Goal: Task Accomplishment & Management: Manage account settings

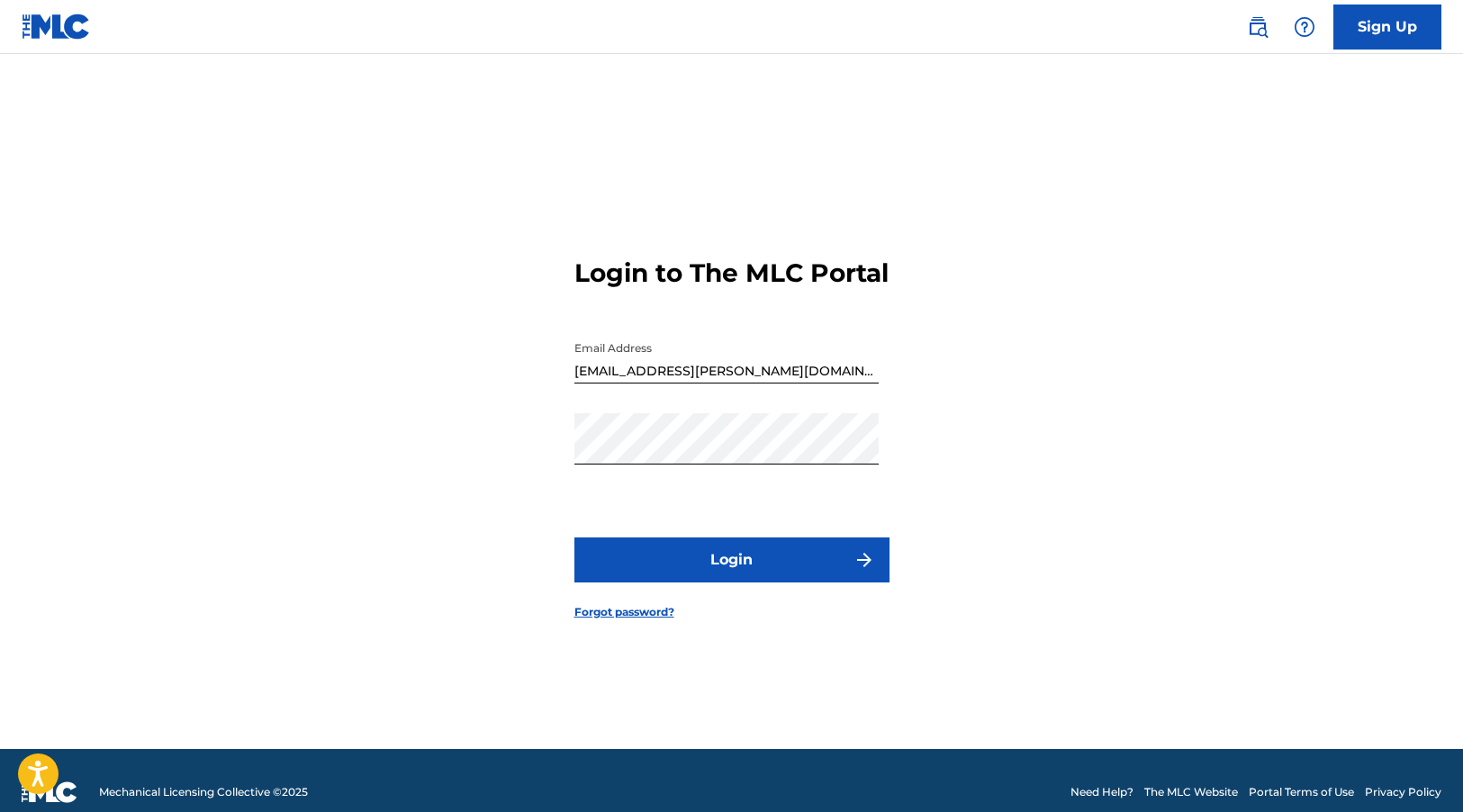
click at [731, 573] on button "Login" at bounding box center [732, 559] width 315 height 45
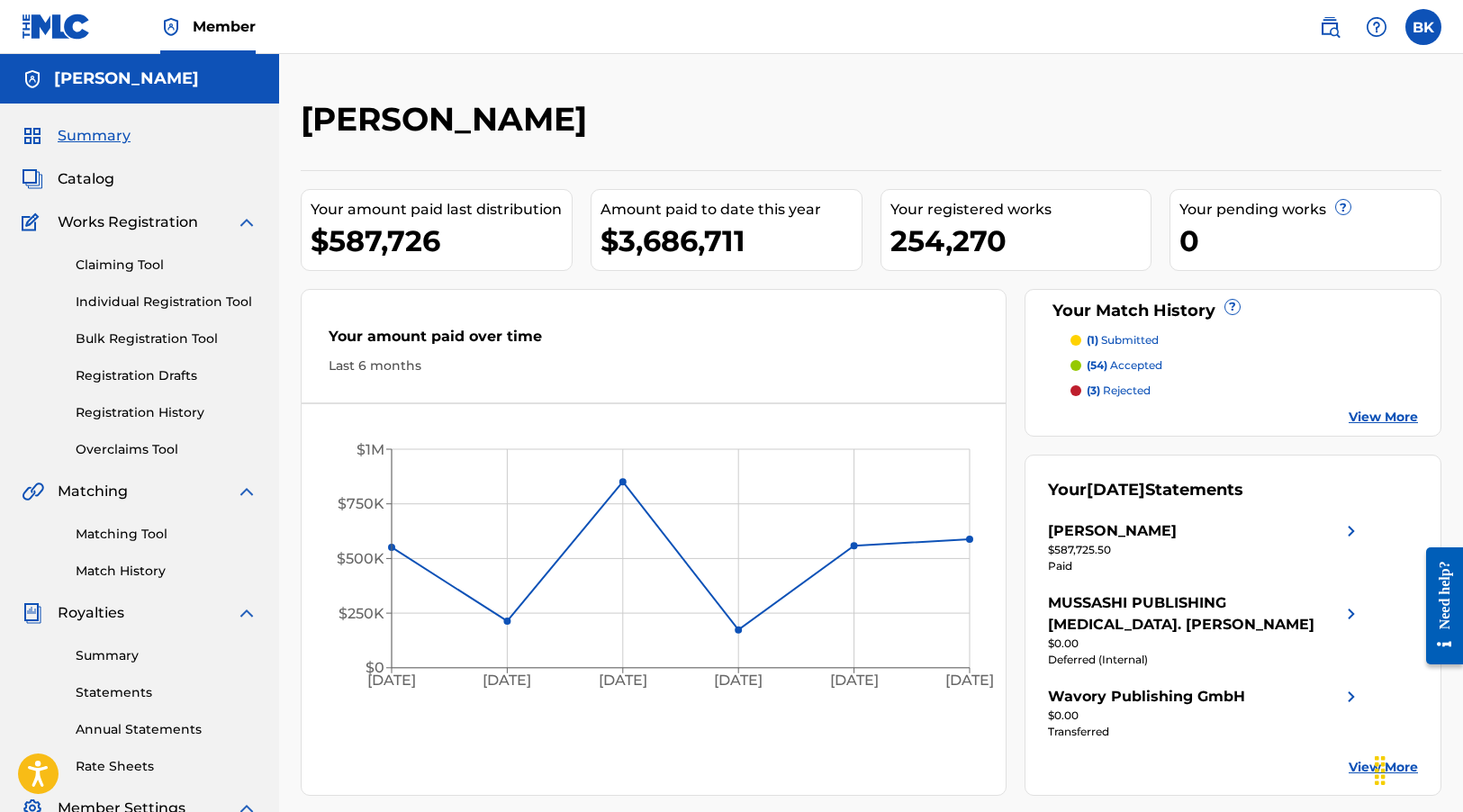
click at [1417, 30] on label at bounding box center [1424, 27] width 36 height 36
click at [1424, 27] on input "BK [PERSON_NAME] [EMAIL_ADDRESS][PERSON_NAME][DOMAIN_NAME] Profile Log out" at bounding box center [1424, 27] width 0 height 0
click at [1265, 225] on p "Log out" at bounding box center [1249, 223] width 42 height 16
click at [1424, 27] on input "BK [PERSON_NAME] [EMAIL_ADDRESS][PERSON_NAME][DOMAIN_NAME] Profile Log out" at bounding box center [1424, 27] width 0 height 0
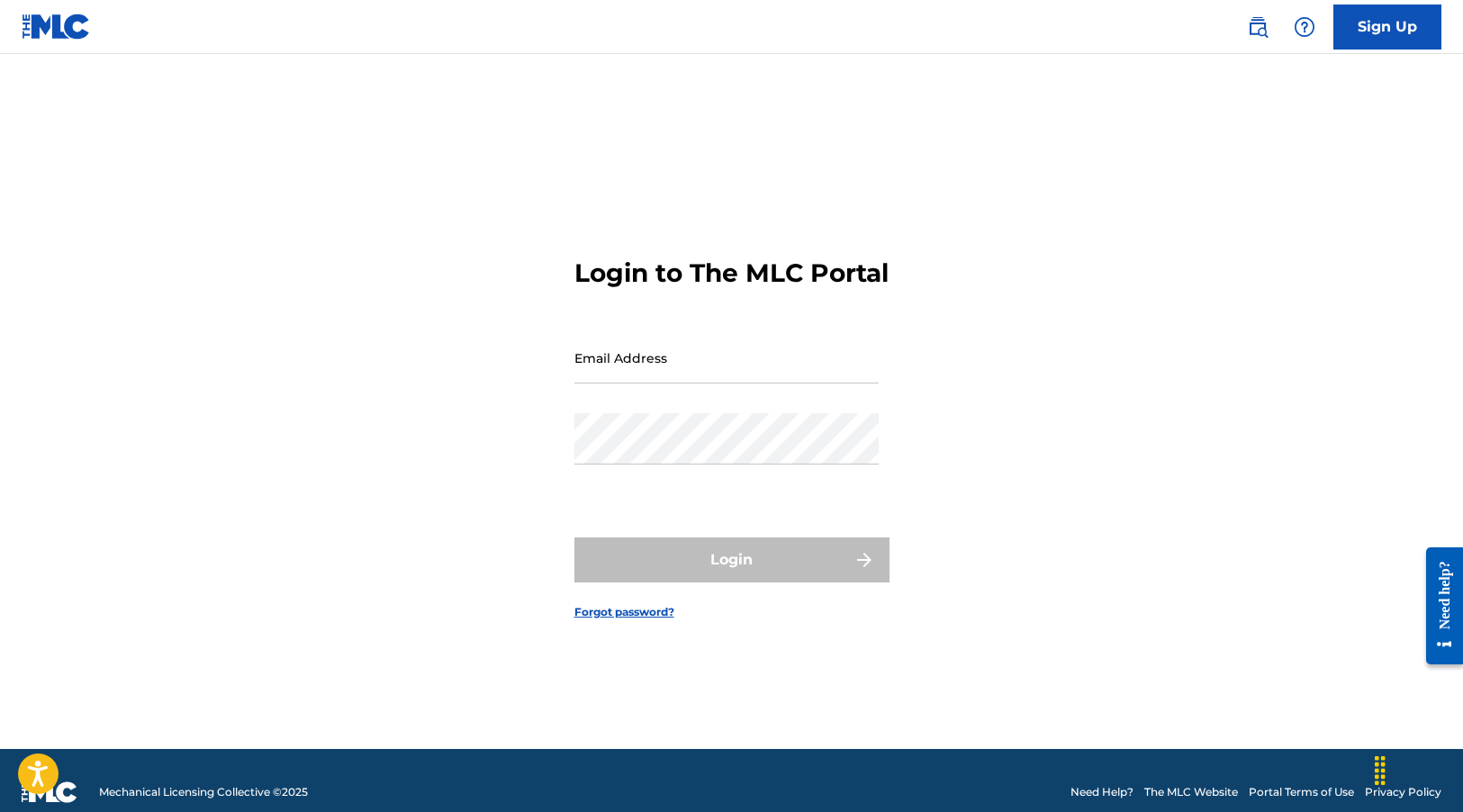
type input "[EMAIL_ADDRESS][PERSON_NAME][DOMAIN_NAME]"
